Goal: Task Accomplishment & Management: Manage account settings

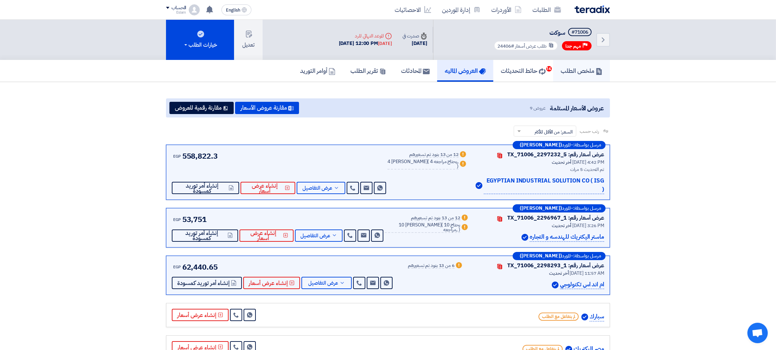
click at [583, 70] on h5 "ملخص الطلب" at bounding box center [582, 71] width 42 height 8
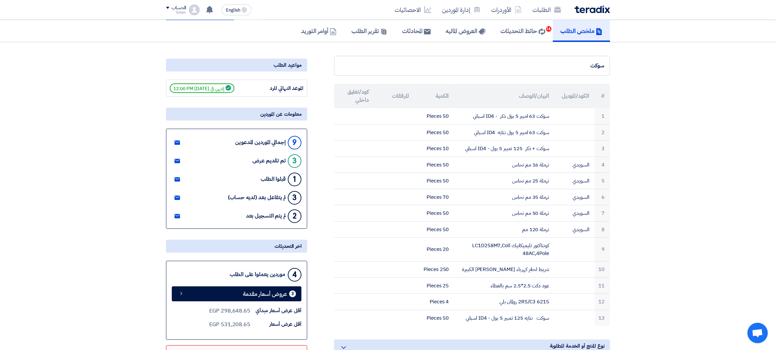
scroll to position [45, 0]
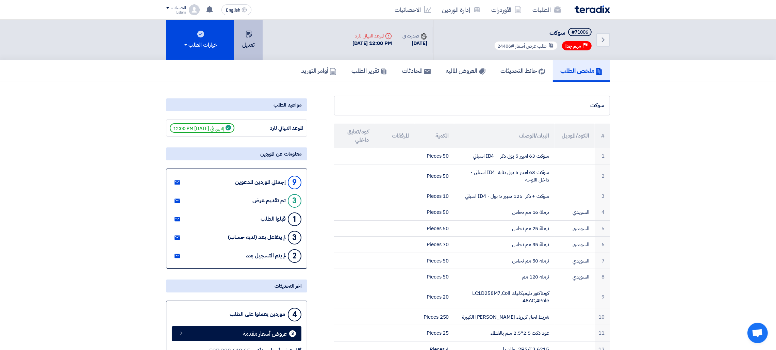
click at [238, 45] on button "تعديل" at bounding box center [248, 40] width 29 height 40
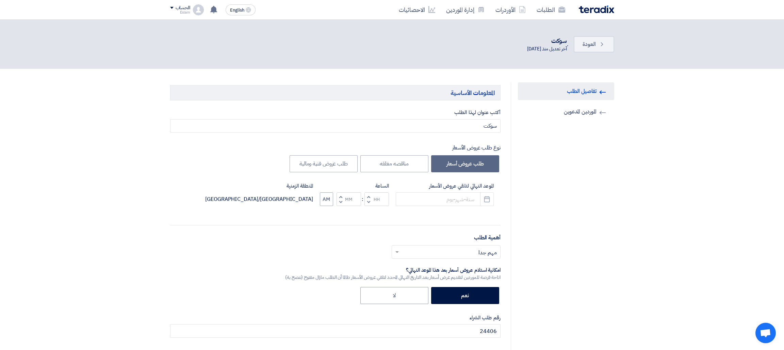
type input "[DATE]"
type input "12"
type input "00"
click at [487, 196] on button "Pick a date" at bounding box center [483, 199] width 14 height 14
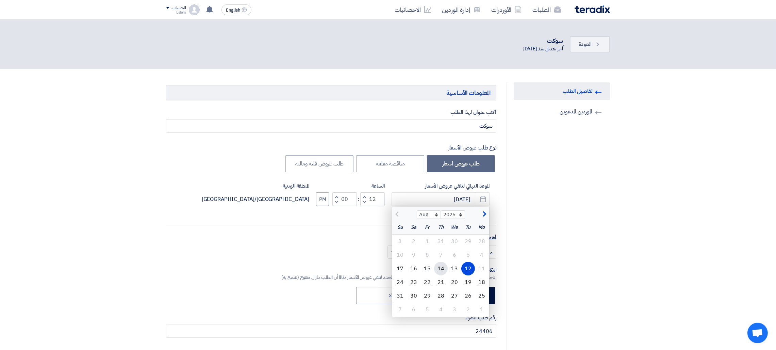
click at [444, 266] on div "14" at bounding box center [441, 269] width 14 height 14
type input "[DATE]"
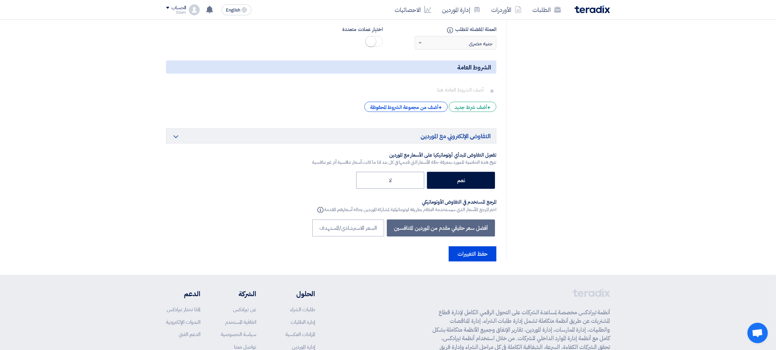
scroll to position [1522, 0]
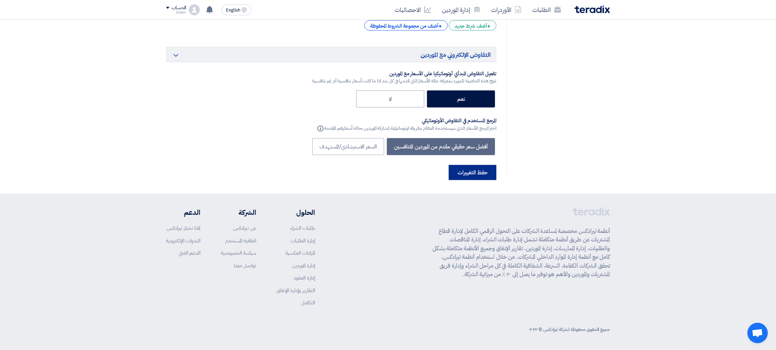
click at [470, 179] on button "حفظ التغييرات" at bounding box center [473, 172] width 48 height 15
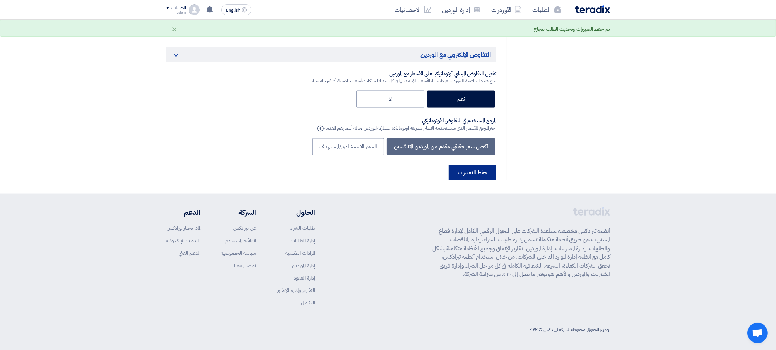
scroll to position [0, 0]
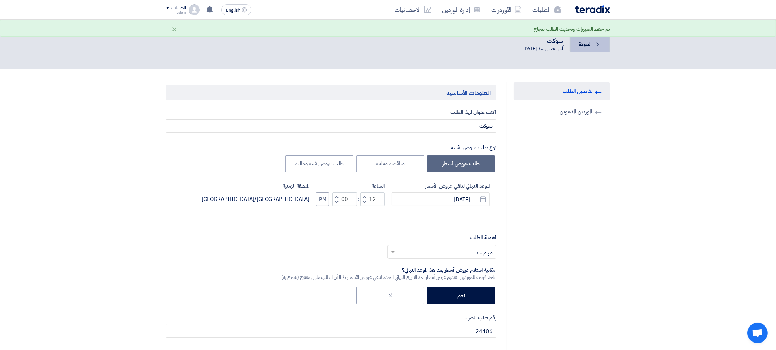
click at [586, 46] on span "العودة" at bounding box center [585, 44] width 13 height 8
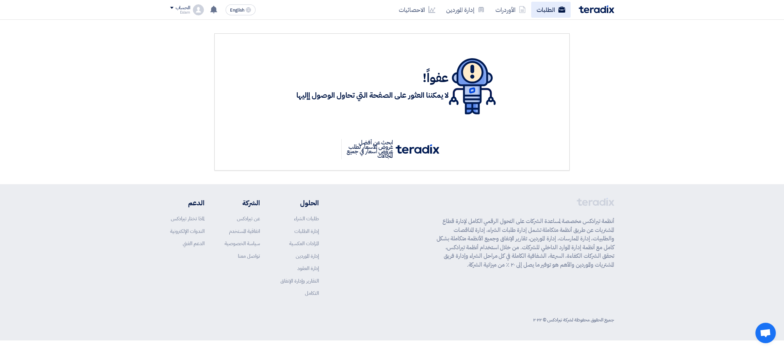
click at [563, 9] on use at bounding box center [561, 9] width 7 height 6
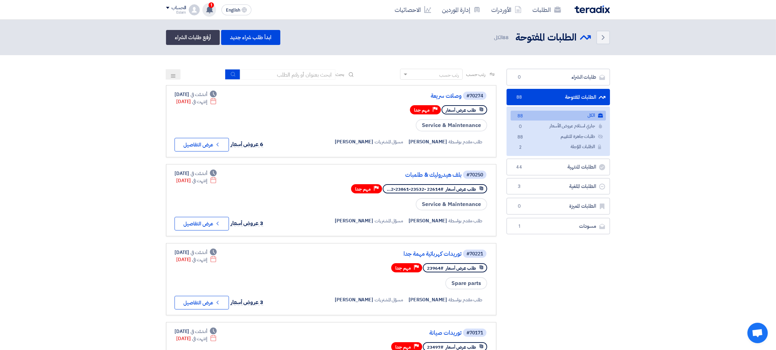
click at [208, 8] on use at bounding box center [209, 9] width 7 height 7
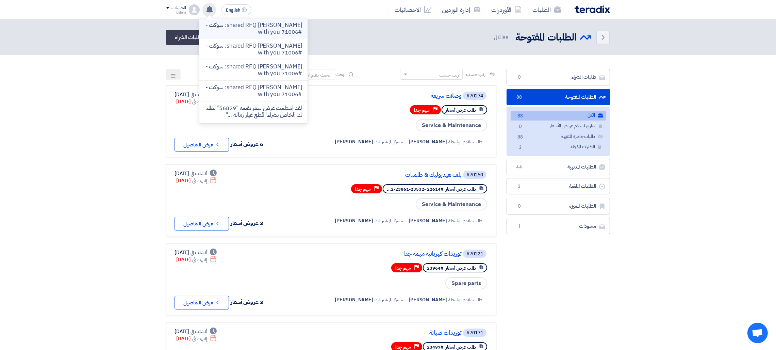
click at [258, 29] on p "[PERSON_NAME] shared RFQ: سوكت - #71006 with you" at bounding box center [253, 29] width 97 height 14
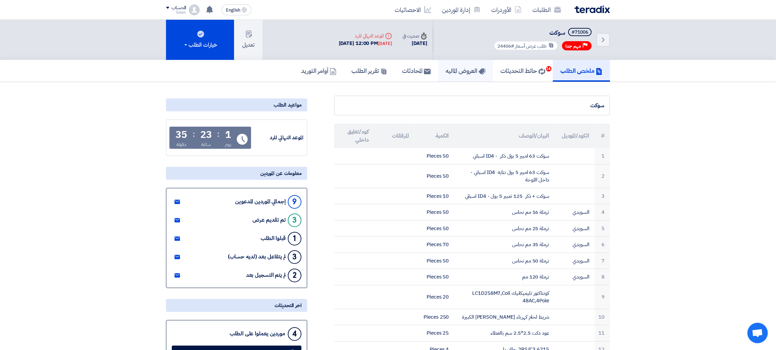
click at [475, 76] on link "العروض الماليه" at bounding box center [465, 71] width 55 height 22
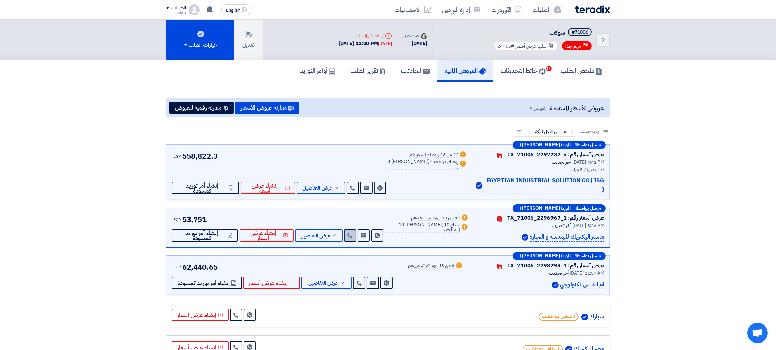
click at [353, 232] on icon at bounding box center [350, 234] width 5 height 5
click at [357, 280] on use at bounding box center [359, 282] width 5 height 5
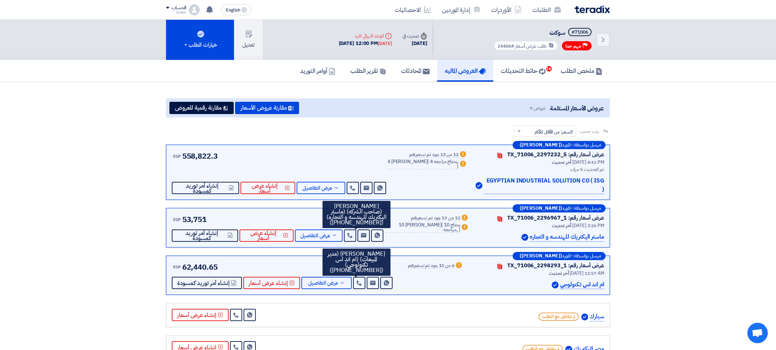
click at [695, 189] on section "عروض الأسعار المستلمة عروض 9 مقارنة عروض الأسعار مقارنة رقمية للعروض رتب حسب رت…" at bounding box center [388, 297] width 776 height 431
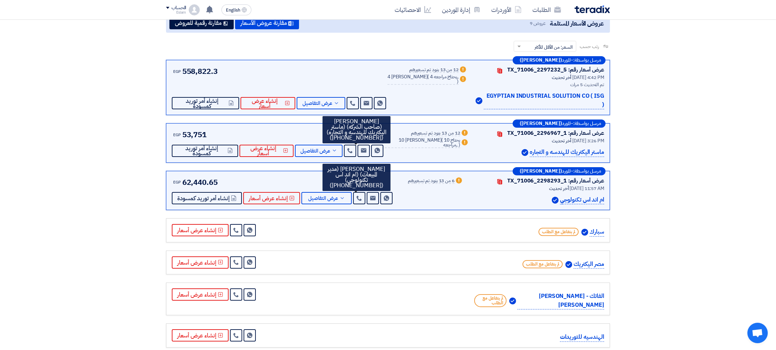
scroll to position [91, 0]
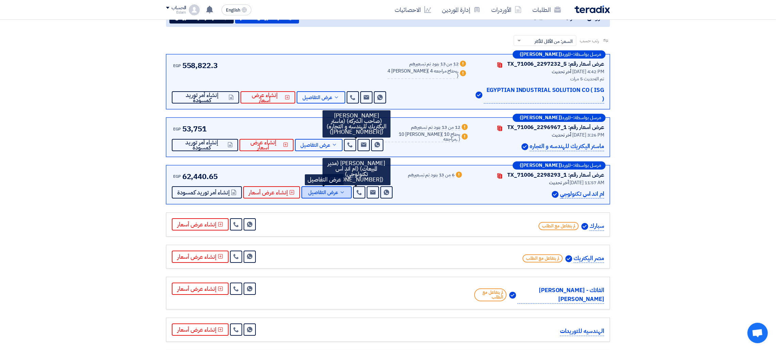
click at [325, 190] on span "عرض التفاصيل" at bounding box center [323, 192] width 30 height 5
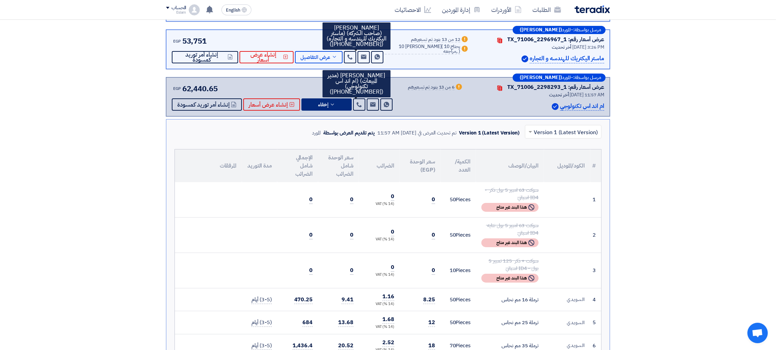
scroll to position [164, 0]
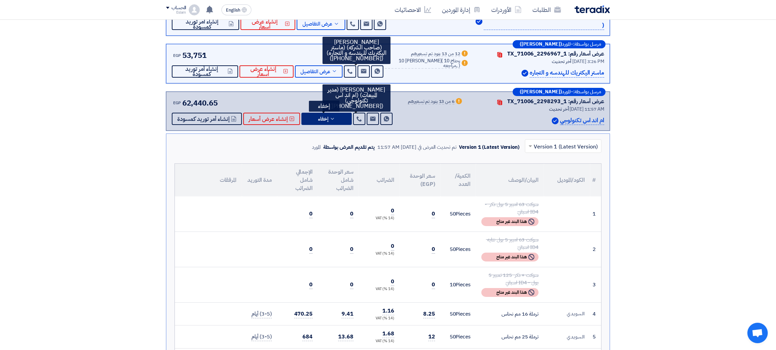
click at [336, 113] on button "إخفاء" at bounding box center [327, 119] width 50 height 12
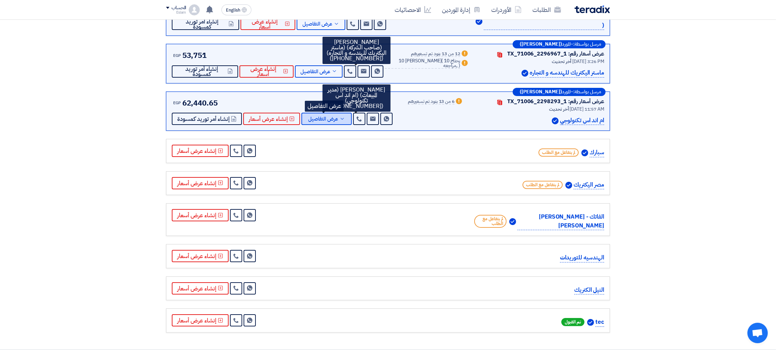
click at [336, 113] on button "عرض التفاصيل" at bounding box center [327, 119] width 50 height 12
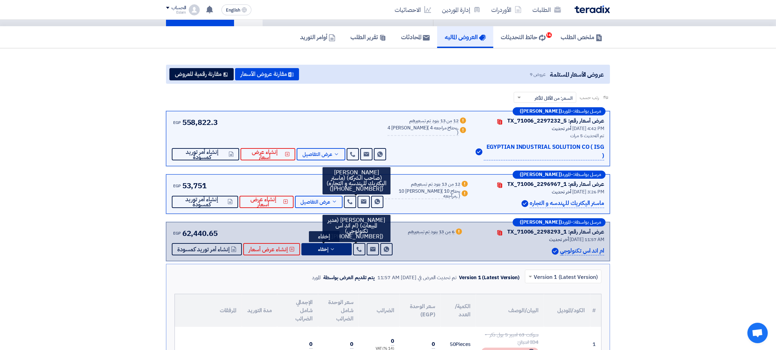
scroll to position [0, 0]
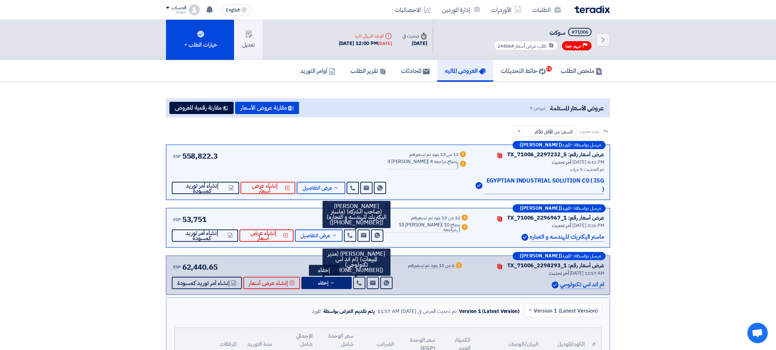
click at [314, 277] on button "إخفاء" at bounding box center [327, 283] width 50 height 12
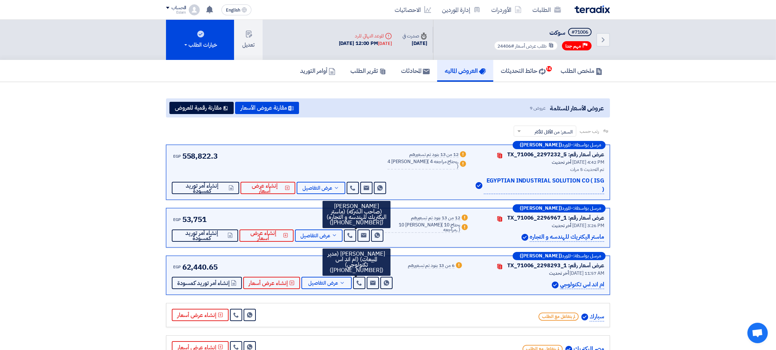
click at [452, 102] on div "عروض الأسعار المستلمة عروض 9 مقارنة عروض الأسعار مقارنة رقمية للعروض" at bounding box center [388, 107] width 444 height 19
